Goal: Transaction & Acquisition: Purchase product/service

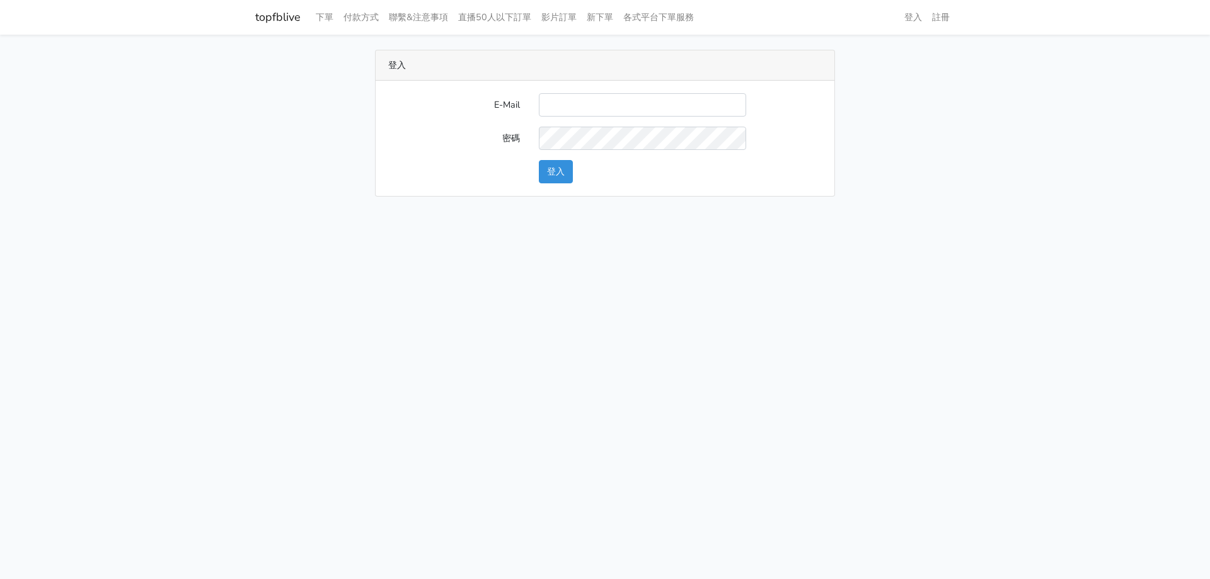
type input "haopangchang@hotmail.com"
click at [546, 166] on button "登入" at bounding box center [556, 171] width 34 height 23
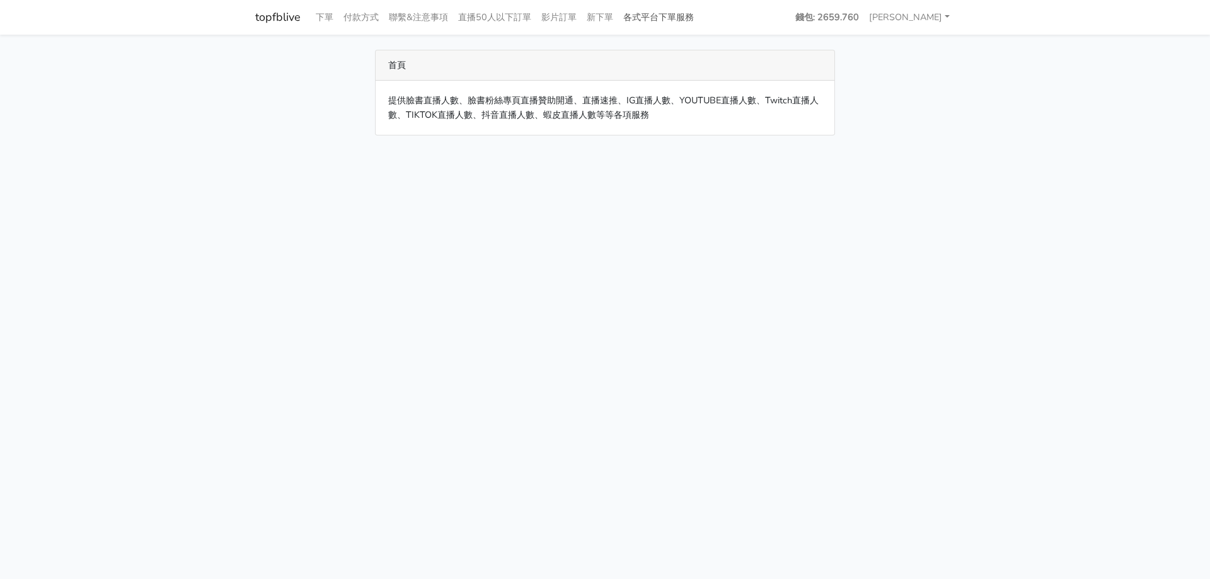
click at [668, 20] on link "各式平台下單服務" at bounding box center [658, 17] width 81 height 25
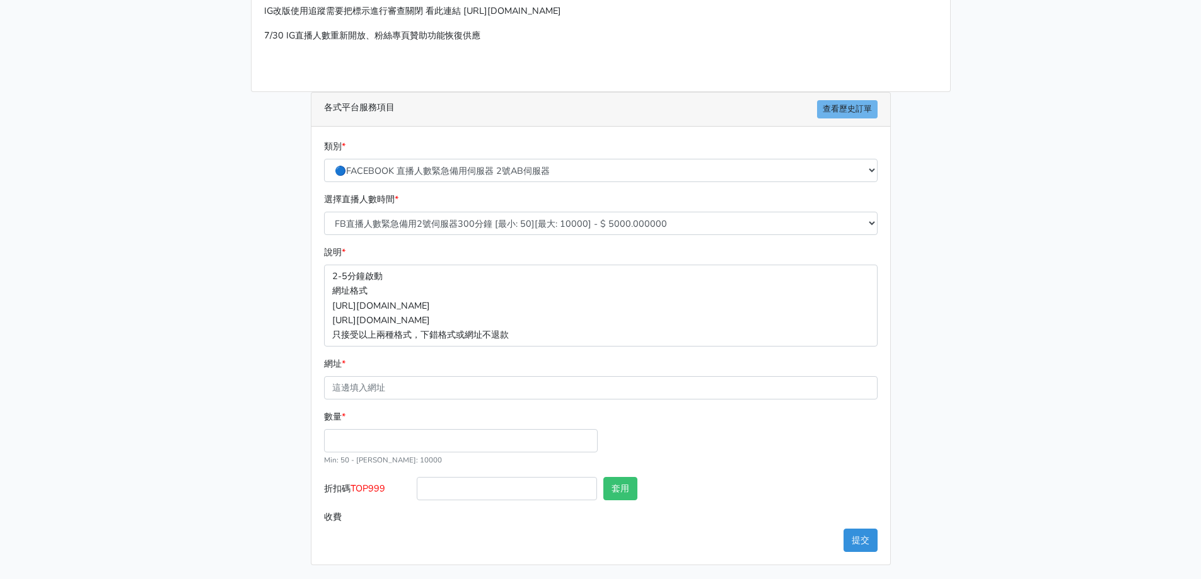
scroll to position [134, 0]
click at [508, 174] on select "🔵FACEBOOK 直播人數緊急備用伺服器 2號AB伺服器 🔵FACEBOOK 網軍專用貼文留言 安全保密 🔵9/30 FACEBOOK 直播人數緩慢進場緩慢…" at bounding box center [601, 169] width 554 height 23
select select "🌕IG直播人數"
click at [324, 181] on select "🔵FACEBOOK 直播人數緊急備用伺服器 2號AB伺服器 🔵FACEBOOK 網軍專用貼文留言 安全保密 🔵9/30 FACEBOOK 直播人數緩慢進場緩慢…" at bounding box center [601, 169] width 554 height 23
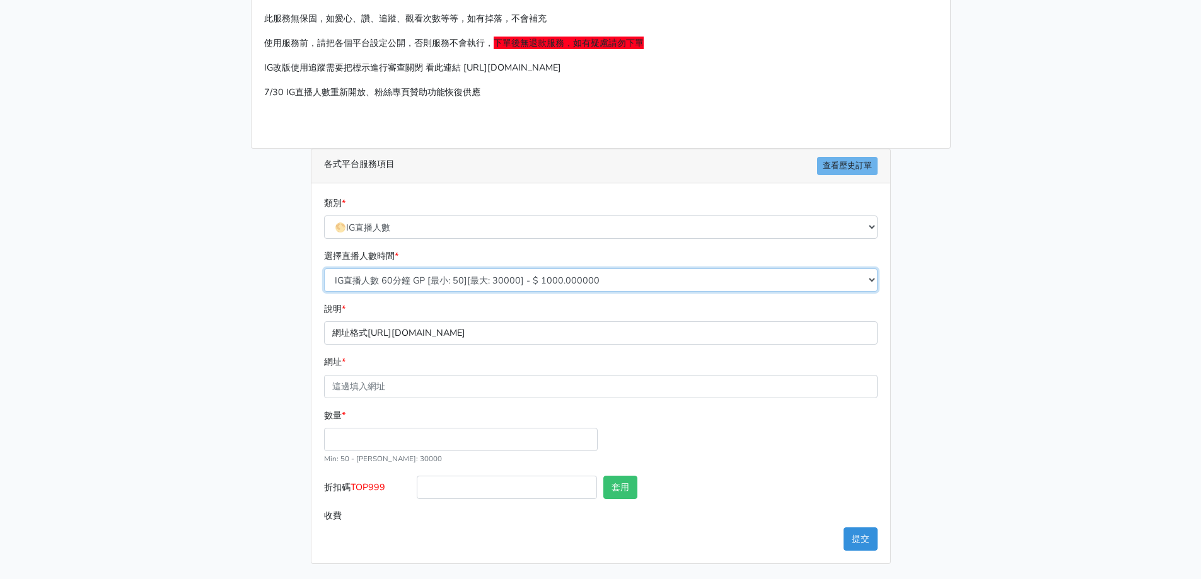
click at [484, 273] on select "IG直播人數 60分鐘 GP [最小: 50][最大: 30000] - $ 1000.000000 IG直播人數 120分鐘 GP [最小: 50][最大:…" at bounding box center [601, 280] width 554 height 23
select select "407"
click at [324, 269] on select "IG直播人數 60分鐘 GP [最小: 50][最大: 30000] - $ 1000.000000 IG直播人數 120分鐘 GP [最小: 50][最大:…" at bounding box center [601, 280] width 554 height 23
click at [378, 392] on input "網址 *" at bounding box center [601, 386] width 554 height 23
type input "[URL][DOMAIN_NAME]"
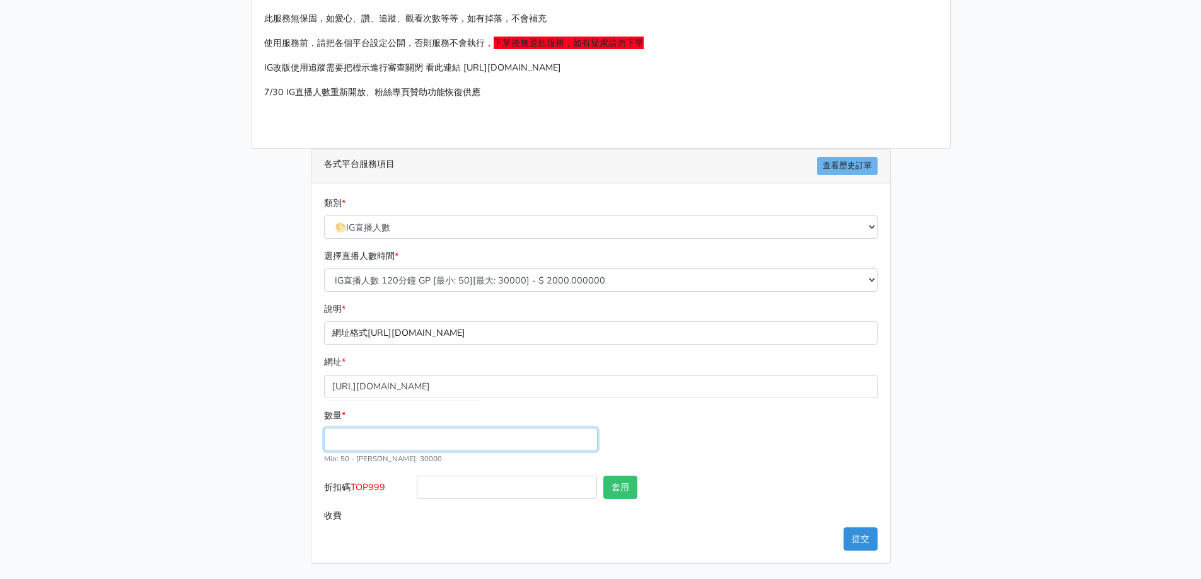
click at [369, 444] on input "數量 *" at bounding box center [461, 439] width 274 height 23
type input "50"
type input "100.000"
click at [376, 456] on small "Min: 50 - [PERSON_NAME]: 30000" at bounding box center [383, 459] width 118 height 10
drag, startPoint x: 390, startPoint y: 489, endPoint x: 354, endPoint y: 497, distance: 36.7
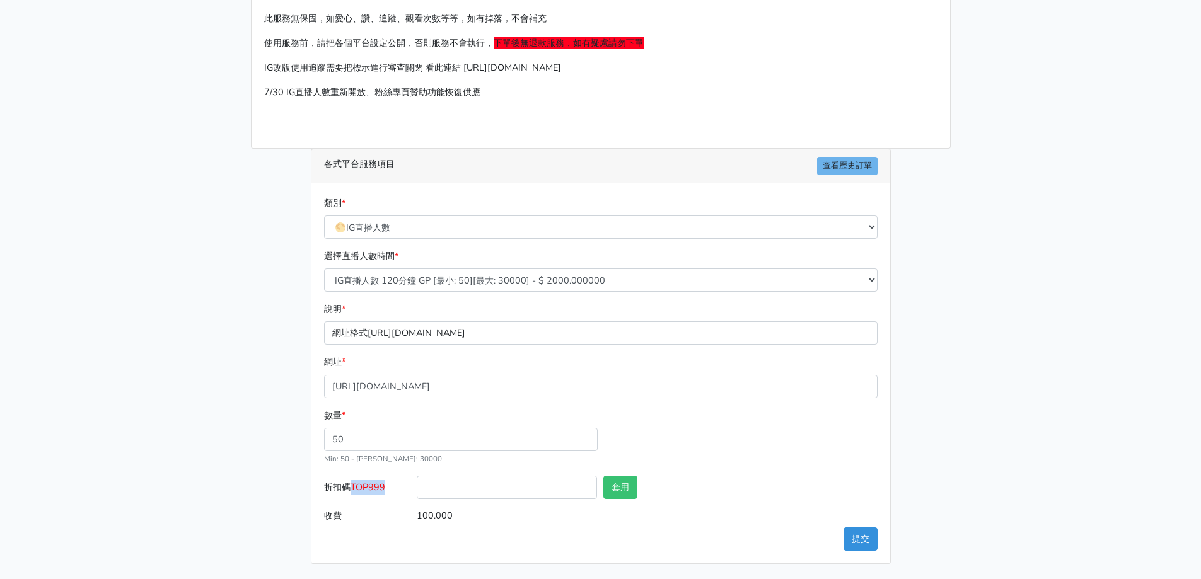
click at [354, 497] on label "折扣碼 TOP999" at bounding box center [367, 490] width 93 height 28
copy span "TOP999"
click at [446, 485] on input "折扣碼 TOP999" at bounding box center [507, 487] width 180 height 23
paste input "TOP999"
type input "TOP999"
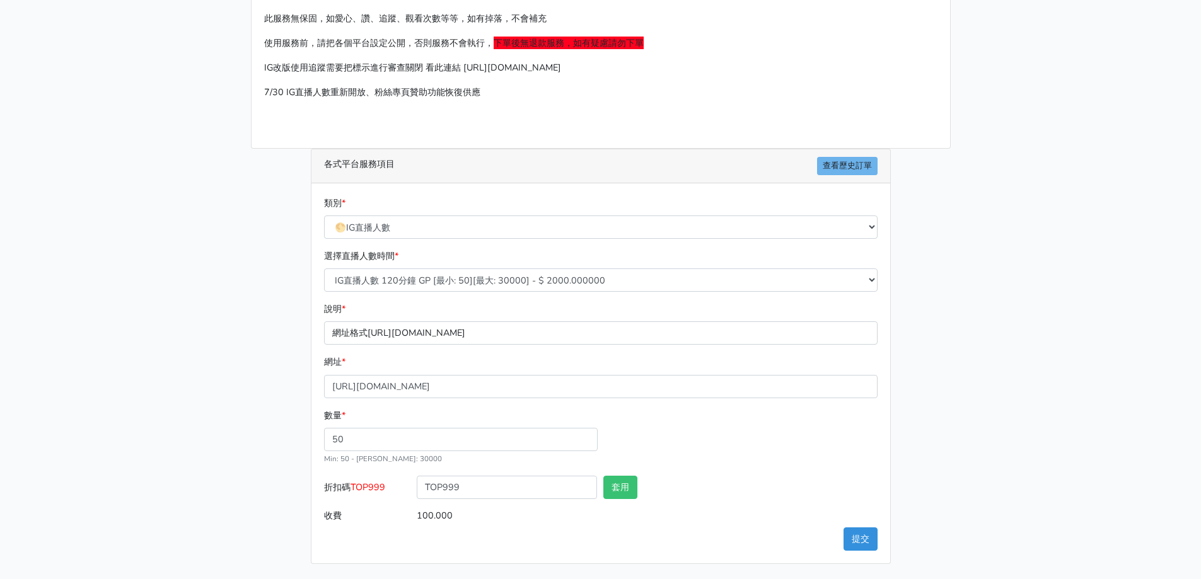
click at [703, 530] on div "類別 * 🔵FACEBOOK 直播人數緊急備用伺服器 2號AB伺服器 🔵FACEBOOK 網軍專用貼文留言 安全保密 🔵9/30 FACEBOOK 直播人數緩…" at bounding box center [600, 373] width 579 height 380
click at [610, 487] on button "套用" at bounding box center [620, 487] width 34 height 23
type input "套用失敗"
click at [770, 479] on input "套用失敗" at bounding box center [787, 487] width 180 height 23
click at [704, 514] on input "100.000" at bounding box center [647, 515] width 460 height 23
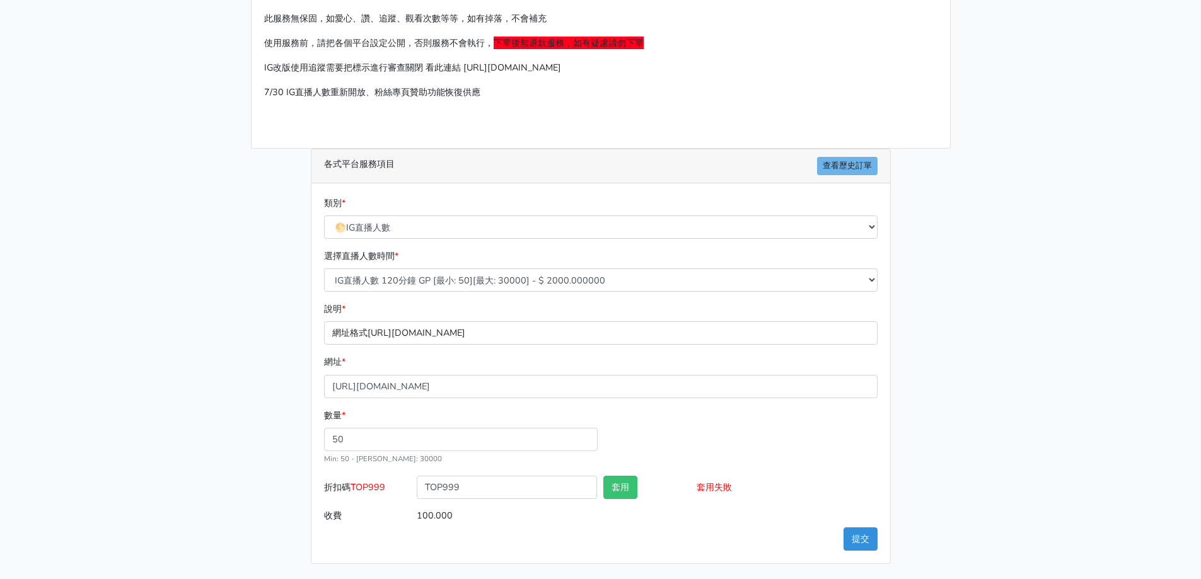
click at [253, 416] on div "請照說明的網址格式下單，這邊的服務都沒退款項目，下單就無法退款 此服務無保固，如愛心、讚、追蹤、觀看次數等等，如有掉落，不會補充 使用服務前，請把各個平台設定…" at bounding box center [600, 269] width 719 height 591
click at [867, 543] on button "提交" at bounding box center [861, 539] width 34 height 23
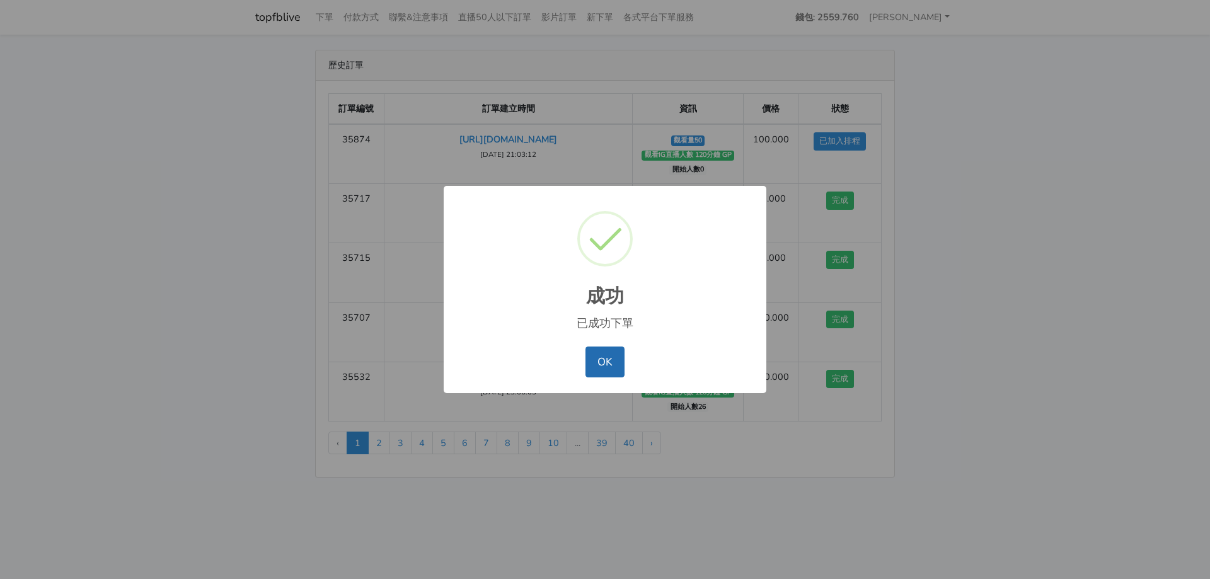
click at [612, 359] on button "OK" at bounding box center [605, 362] width 38 height 30
